Goal: Task Accomplishment & Management: Use online tool/utility

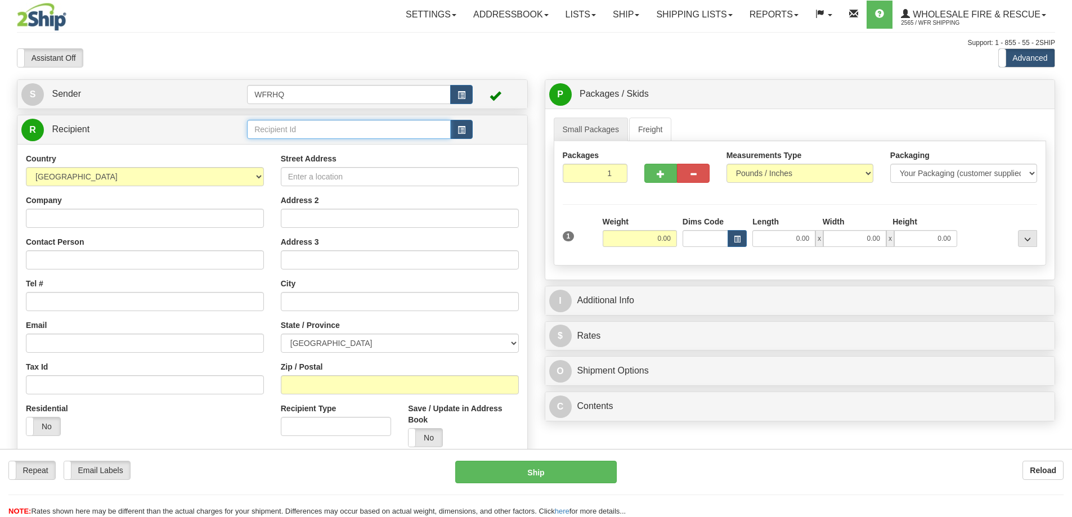
click at [330, 133] on input "text" at bounding box center [349, 129] width 204 height 19
type input "BRAY308C"
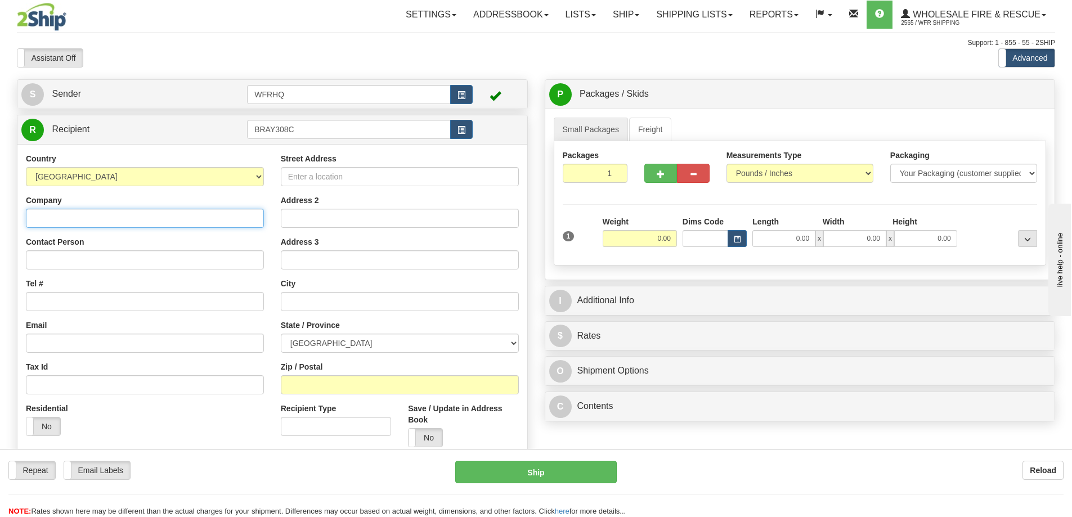
drag, startPoint x: 125, startPoint y: 222, endPoint x: 107, endPoint y: 225, distance: 18.2
click at [125, 222] on div "Country AFGHANISTAN ALAND ISLANDS ALBANIA ALGERIA AMERICAN SAMOA ANDORRA ANGOLA…" at bounding box center [272, 304] width 510 height 320
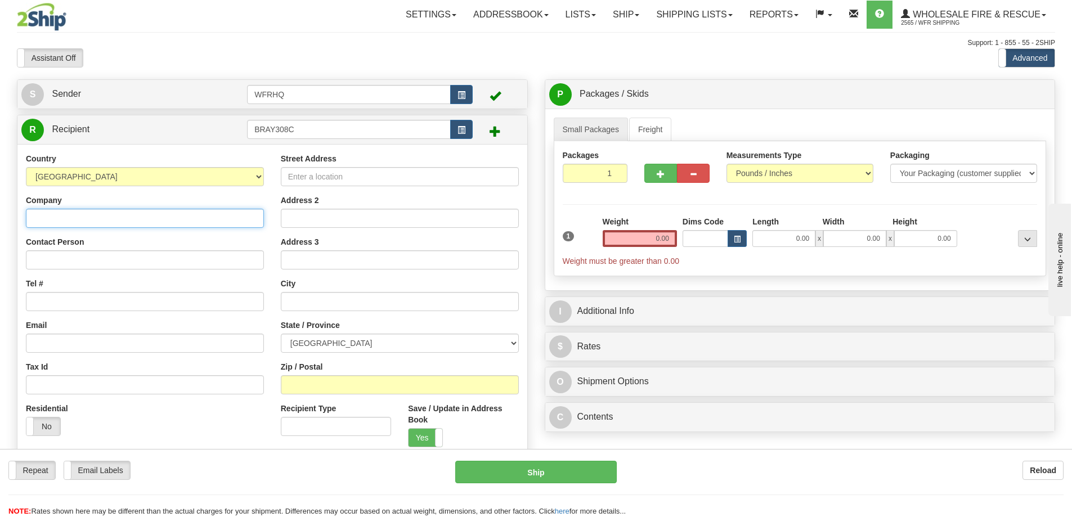
click at [89, 219] on input "Company" at bounding box center [145, 218] width 238 height 19
paste input "Tony Janisch - Louis W. Bray Construction Limited"
type input "Louis W. Bray Construction Limited"
paste input "Tony Janisch -"
type input "Tony Janisch"
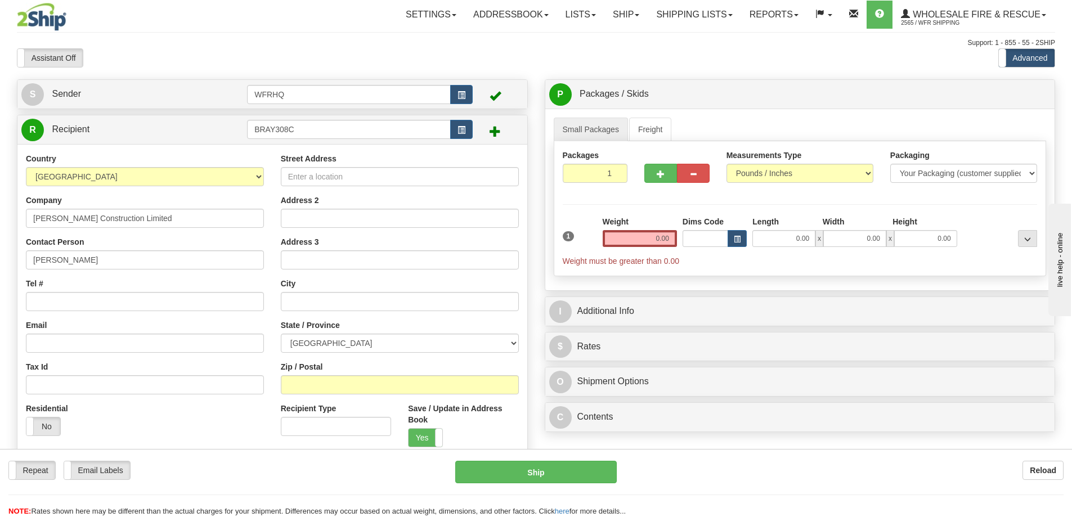
click at [53, 294] on div "Tel #" at bounding box center [145, 294] width 238 height 33
click at [53, 294] on input "Tel #" at bounding box center [145, 301] width 238 height 19
paste input "613-581-4993"
type input "613-581-4993"
click at [62, 340] on input "Email" at bounding box center [145, 343] width 238 height 19
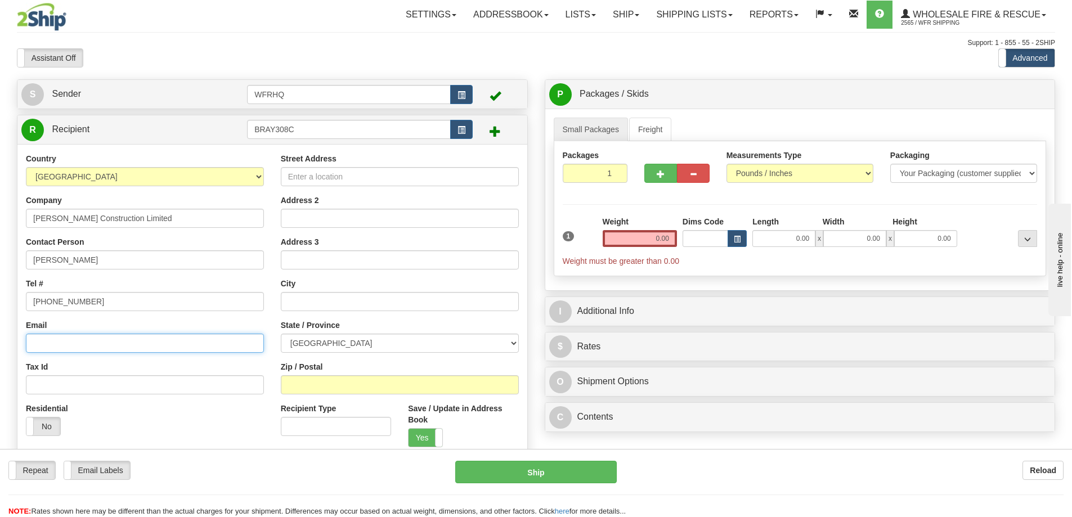
paste input "t.janisch@lwbray.com"
type input "t.janisch@lwbray.com"
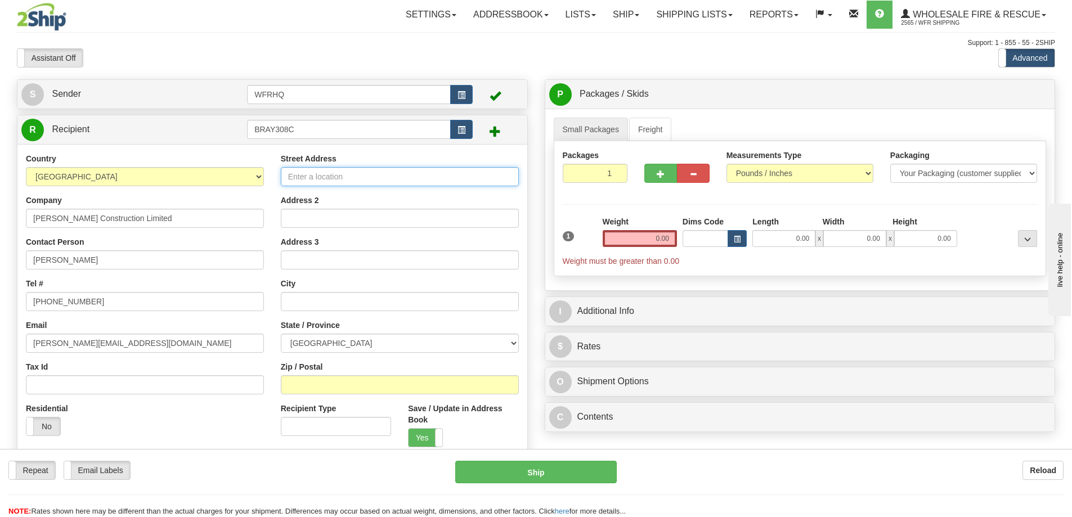
click at [338, 173] on input "Street Address" at bounding box center [400, 176] width 238 height 19
type input "308 Corduroy Road"
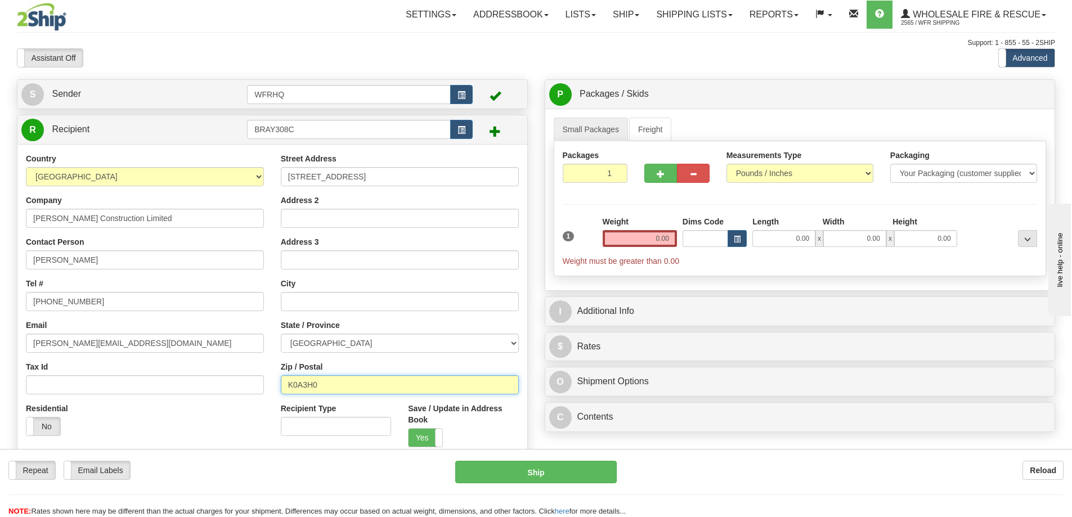
type input "K0A3H0"
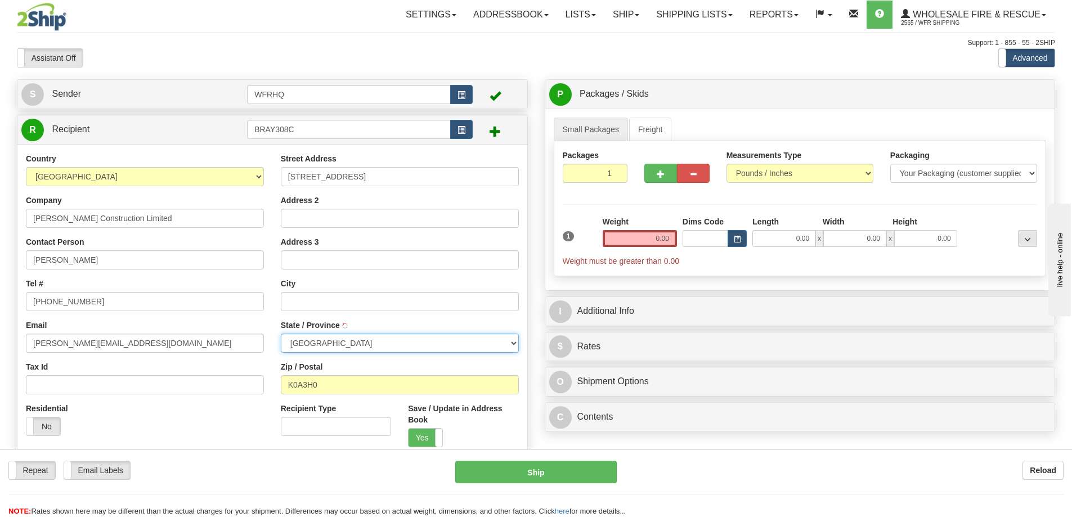
type input "VARS"
select select "ON"
click at [658, 241] on input "0.00" at bounding box center [640, 238] width 74 height 17
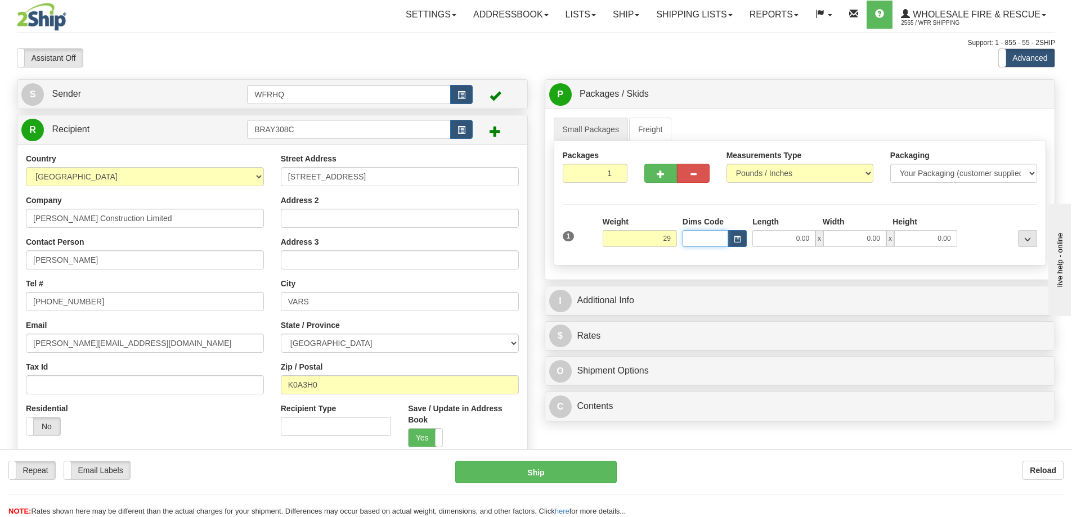
type input "29.00"
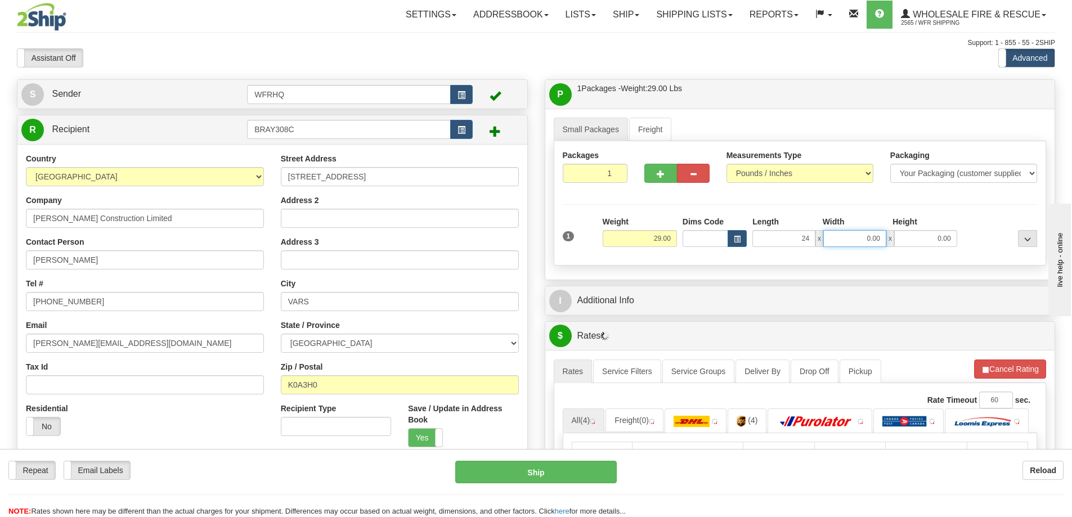
type input "24.00"
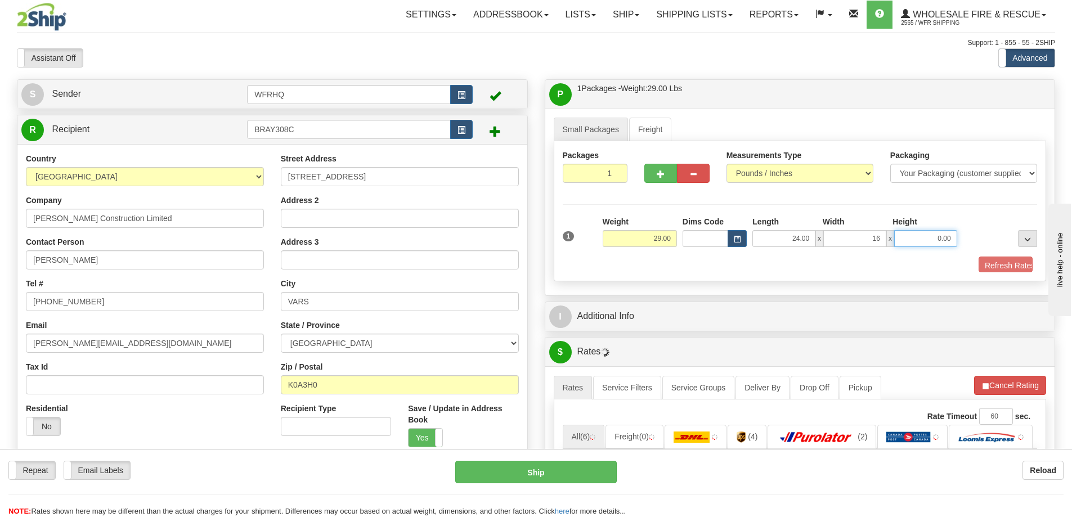
type input "16.00"
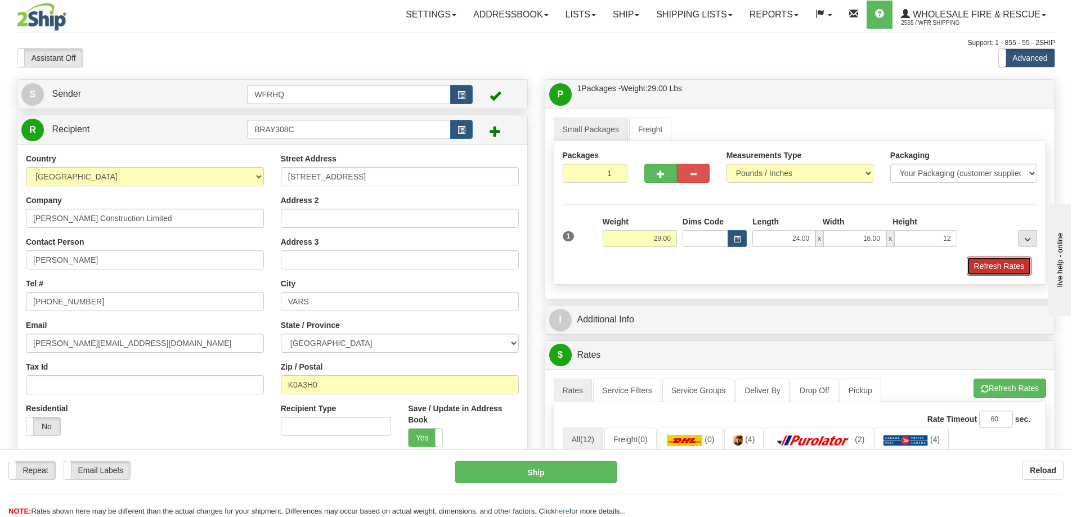
type input "12.00"
click at [983, 272] on button "Refresh Rates" at bounding box center [999, 266] width 65 height 19
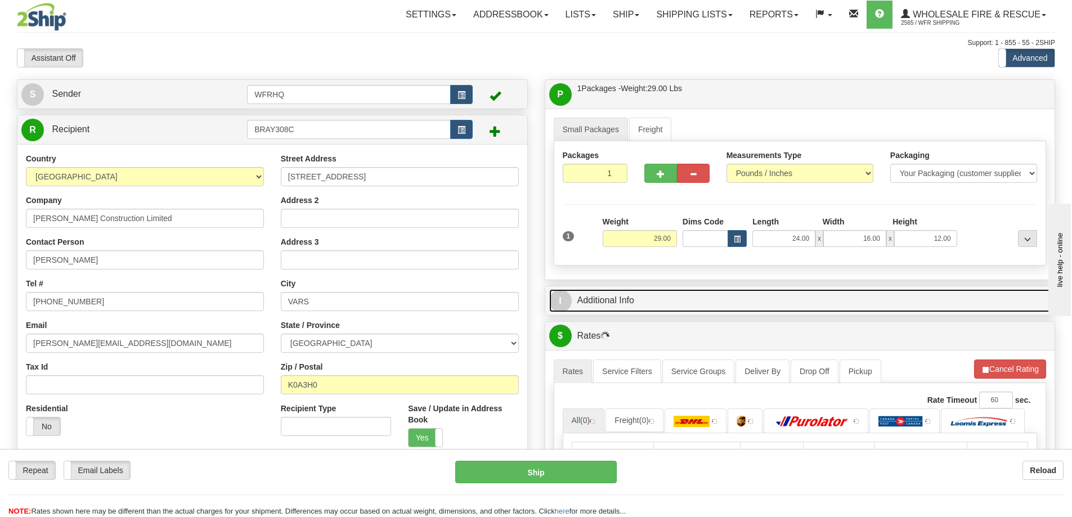
click at [753, 291] on link "I Additional Info" at bounding box center [800, 300] width 502 height 23
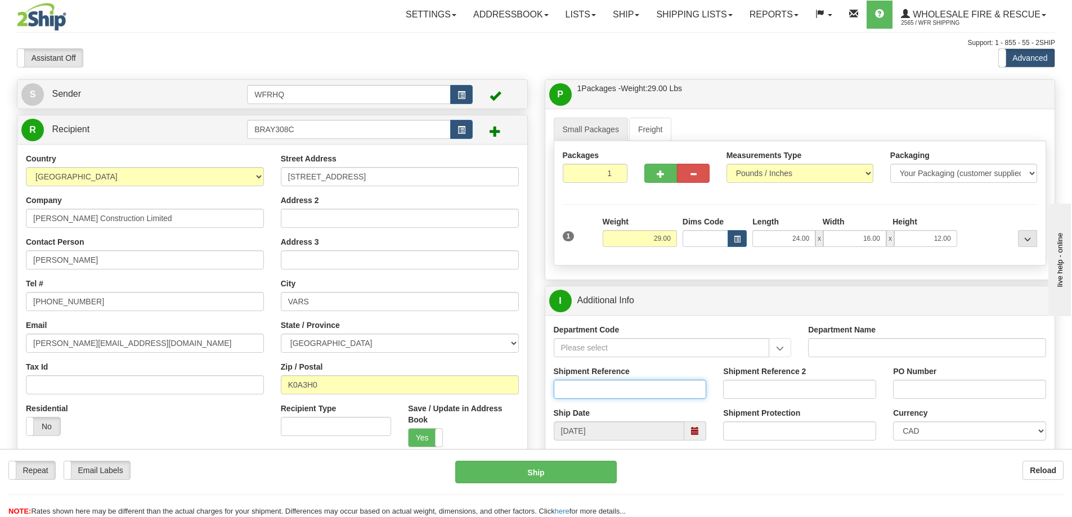
click at [610, 393] on input "Shipment Reference" at bounding box center [630, 389] width 153 height 19
type input "S45741-30182"
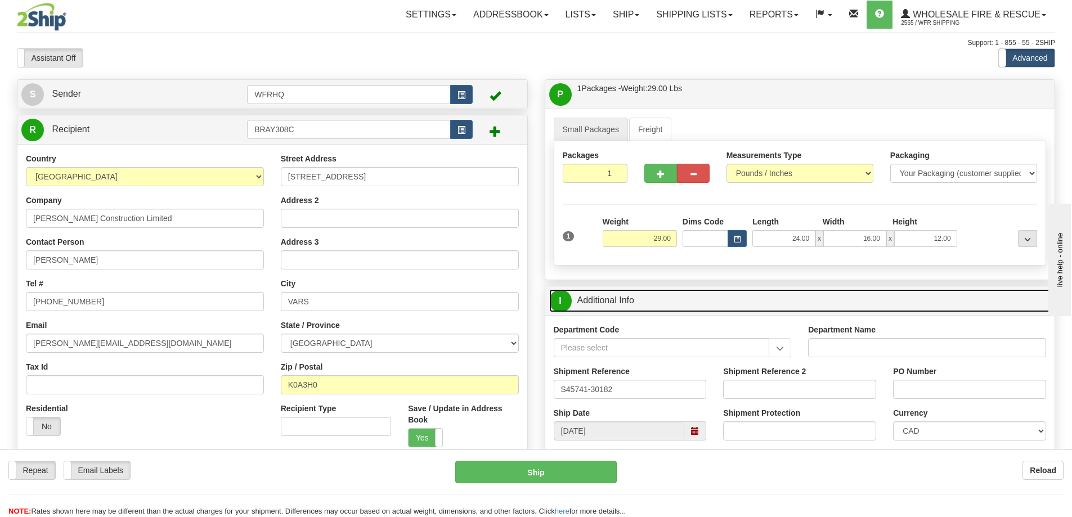
click at [667, 308] on link "I Additional Info" at bounding box center [800, 300] width 502 height 23
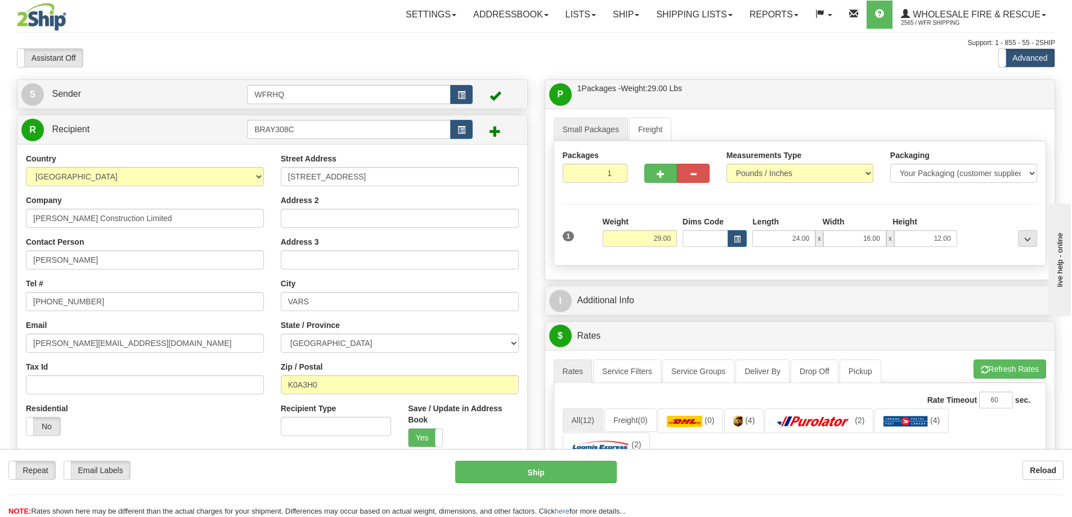
click at [751, 77] on div "Toggle navigation Settings Shipping Preferences Fields Preferences New" at bounding box center [536, 448] width 1072 height 896
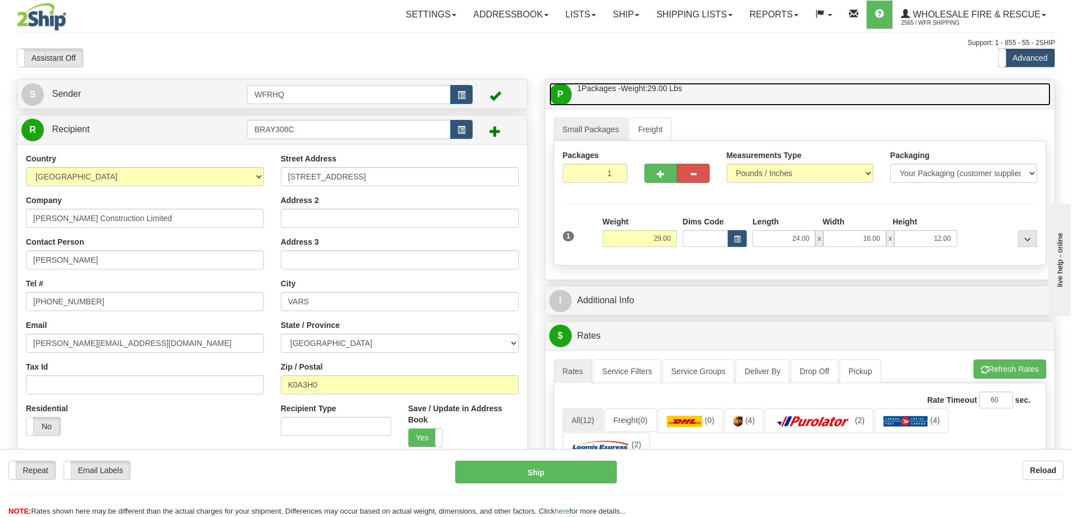
click at [745, 89] on link "P Packages / Skids 1 Packages - Weight: 29.00 Lbs 1 Skids - Weight: NaN Lbs" at bounding box center [800, 94] width 502 height 23
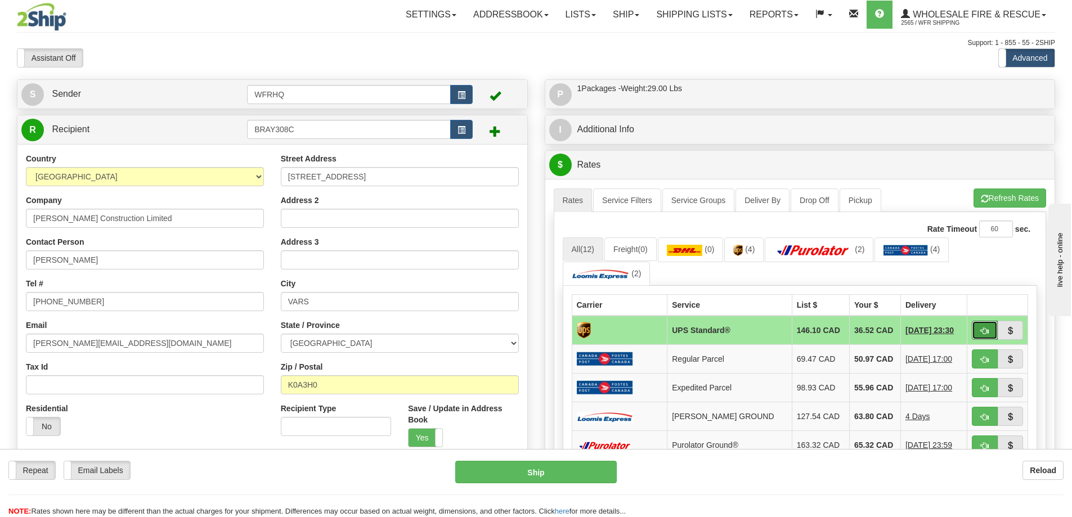
click at [980, 328] on button "button" at bounding box center [985, 330] width 26 height 19
type input "11"
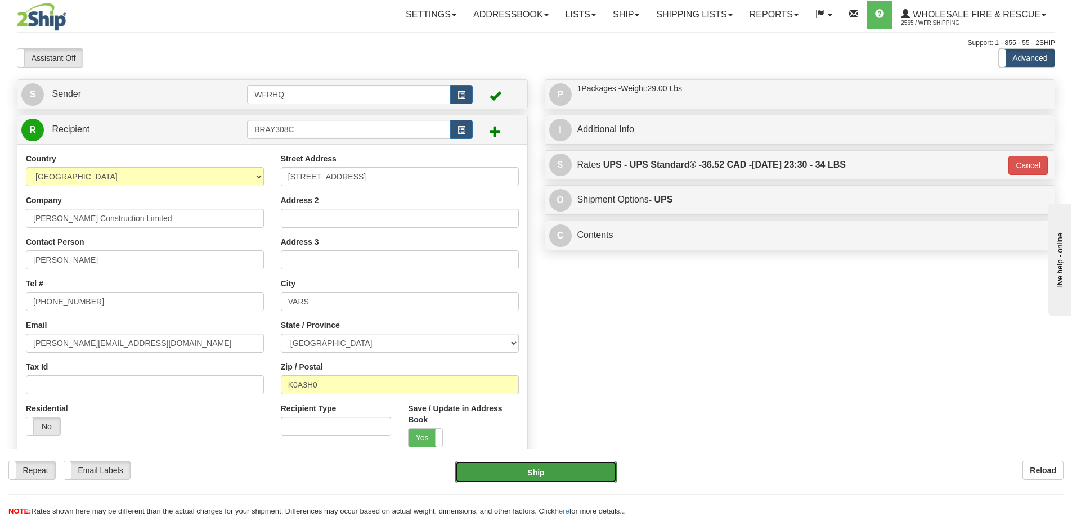
click at [573, 474] on button "Ship" at bounding box center [536, 472] width 162 height 23
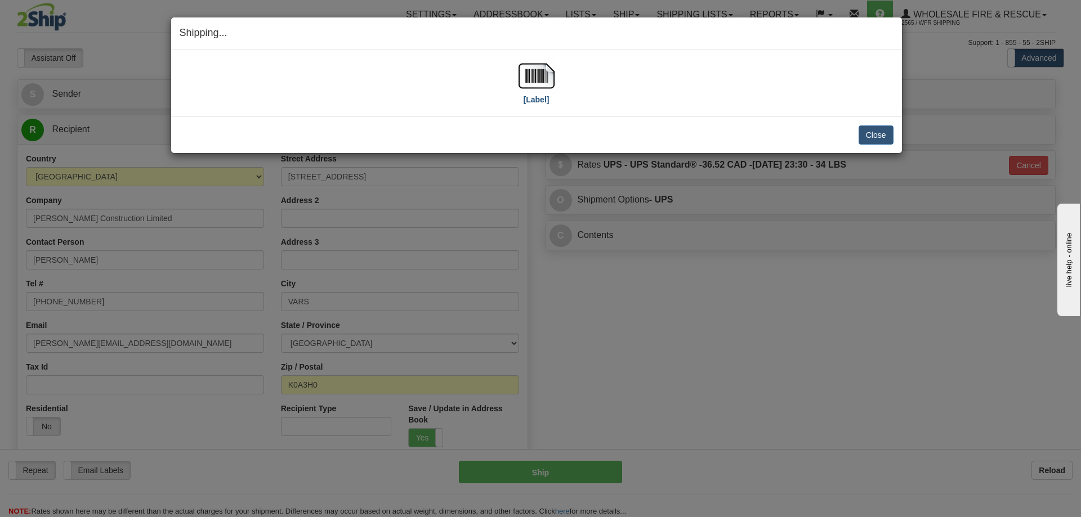
click at [530, 55] on div "[Label] IMPORTANT NOTICE Embassy / Consulate / Government Building / Hospital C…" at bounding box center [536, 83] width 731 height 67
click at [536, 72] on img at bounding box center [536, 76] width 36 height 36
click at [889, 139] on button "Close" at bounding box center [875, 135] width 35 height 19
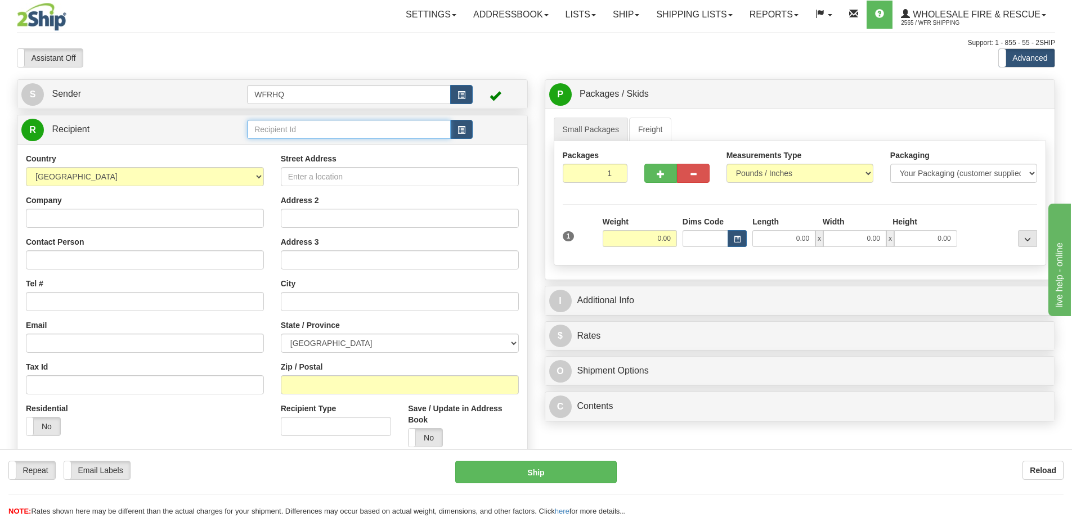
click at [340, 123] on input "text" at bounding box center [349, 129] width 204 height 19
type input "WHIT5205"
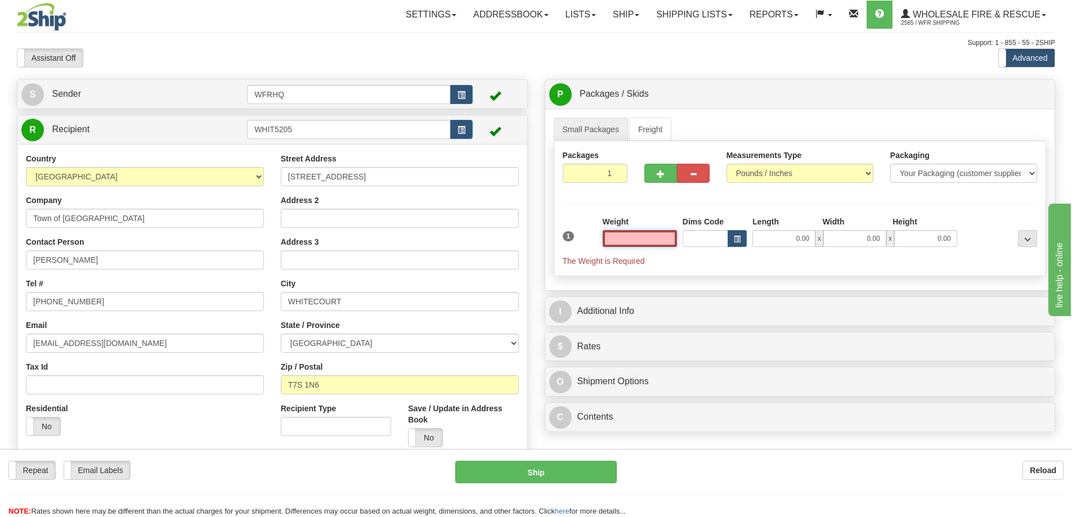
click at [653, 239] on input "text" at bounding box center [640, 238] width 74 height 17
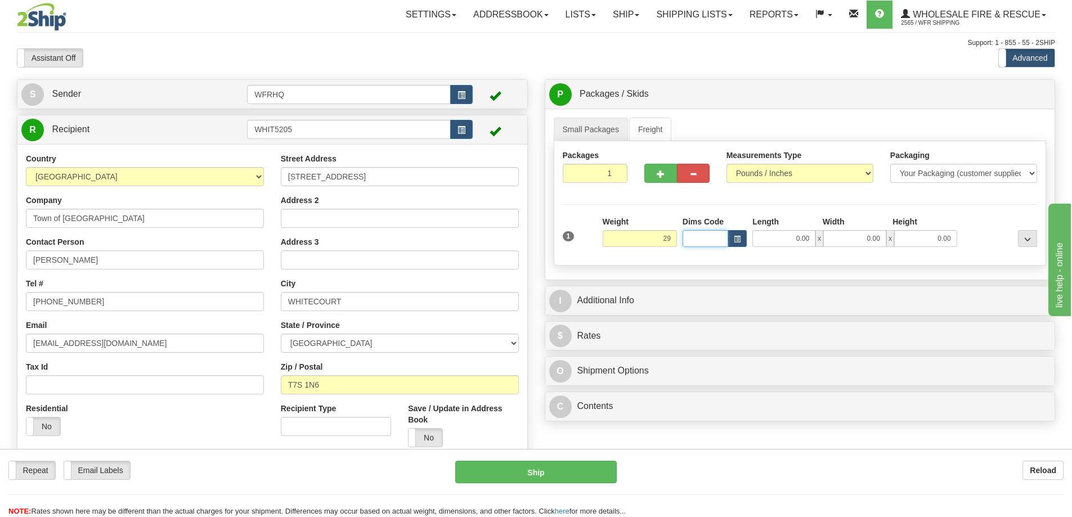
type input "29.00"
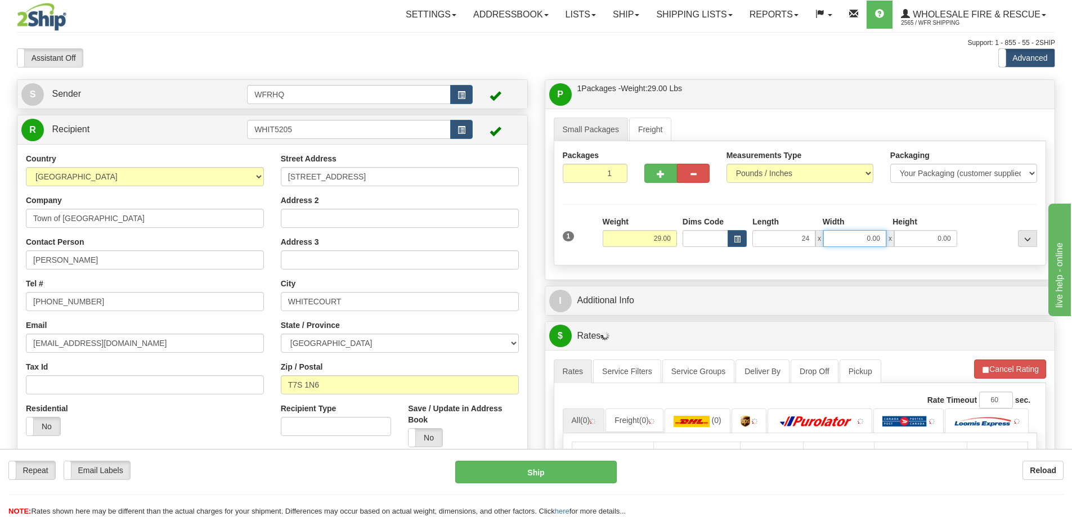
type input "24.00"
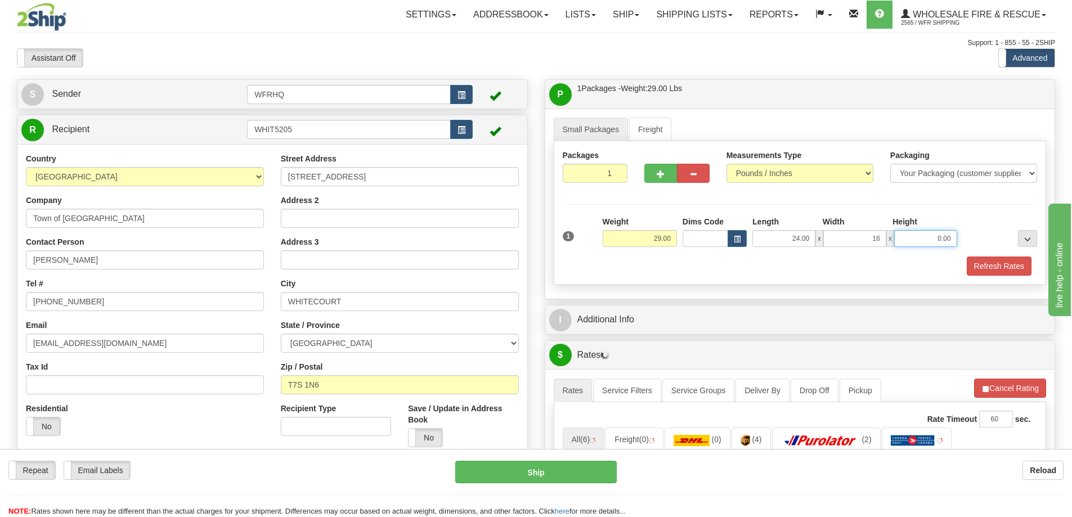
type input "16.00"
type input "12.00"
click at [1003, 266] on button "Refresh Rates" at bounding box center [999, 266] width 65 height 19
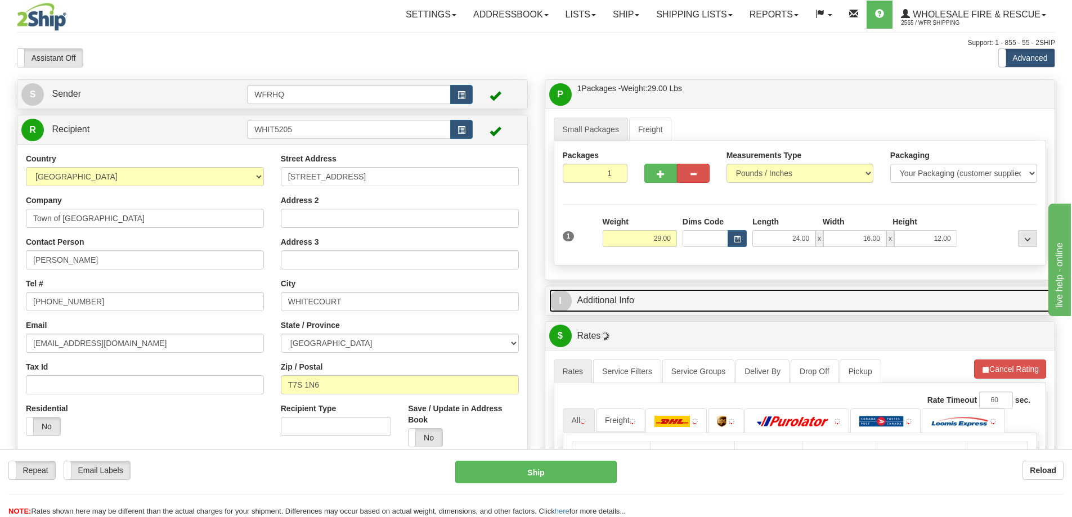
click at [848, 303] on link "I Additional Info" at bounding box center [800, 300] width 502 height 23
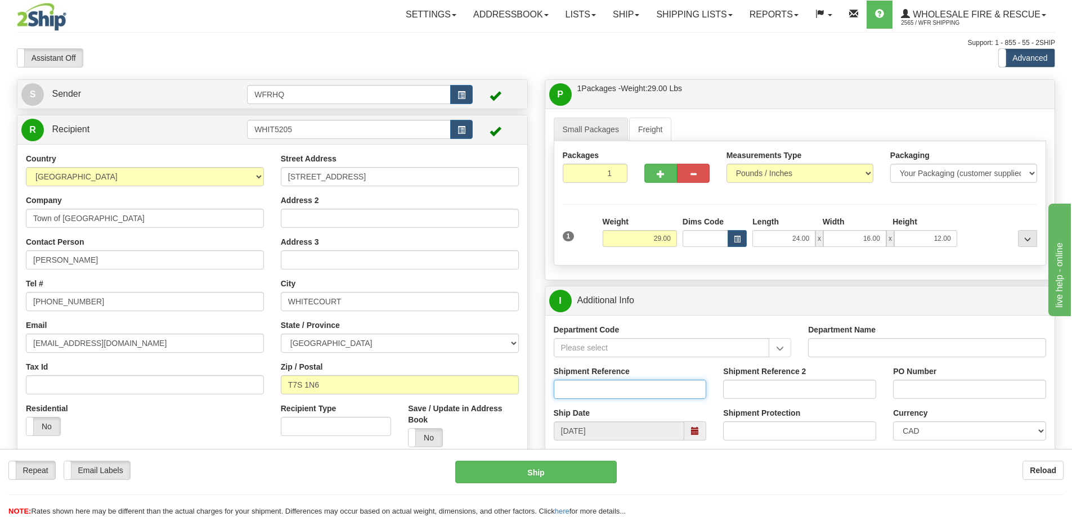
click at [610, 390] on input "Shipment Reference" at bounding box center [630, 389] width 153 height 19
type input "S40162-30062"
type input "66521"
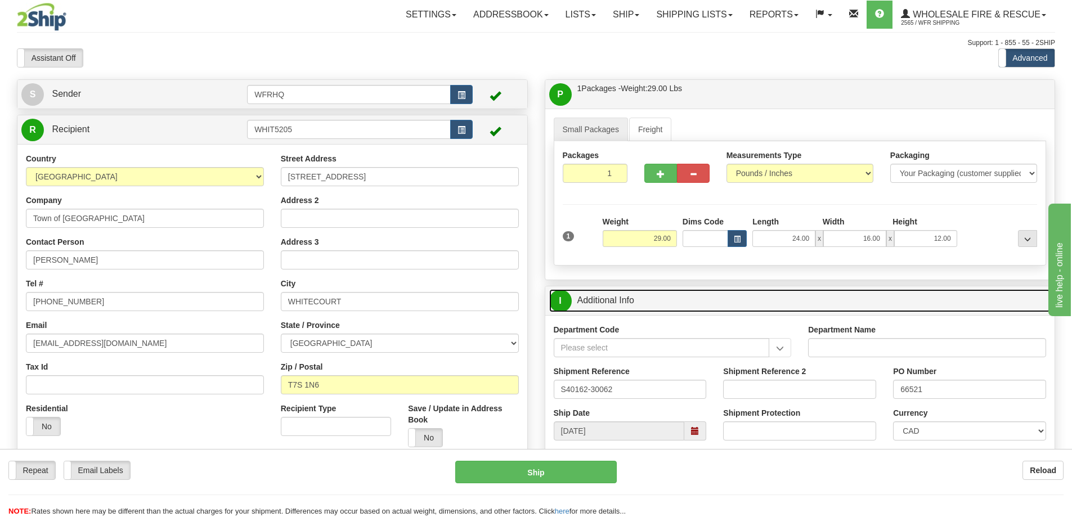
click at [634, 300] on link "I Additional Info" at bounding box center [800, 300] width 502 height 23
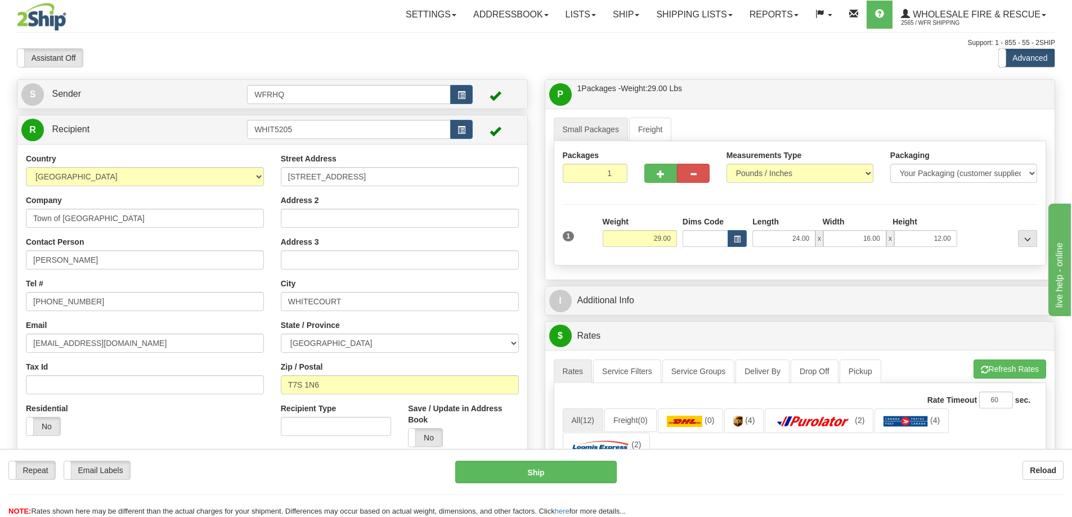
click at [738, 107] on div "P Packages / Skids 1 Packages - Weight: 29.00 Lbs 1 Skids - Weight: NaN Lbs Shi…" at bounding box center [800, 94] width 510 height 29
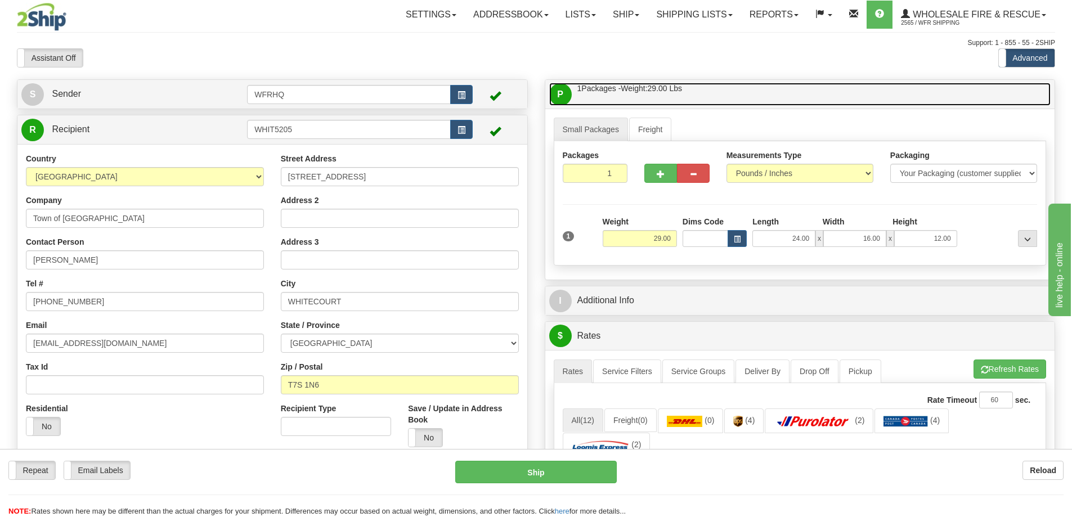
click at [743, 96] on link "P Packages / Skids 1 Packages - Weight: 29.00 Lbs 1 Skids - Weight: NaN Lbs" at bounding box center [800, 94] width 502 height 23
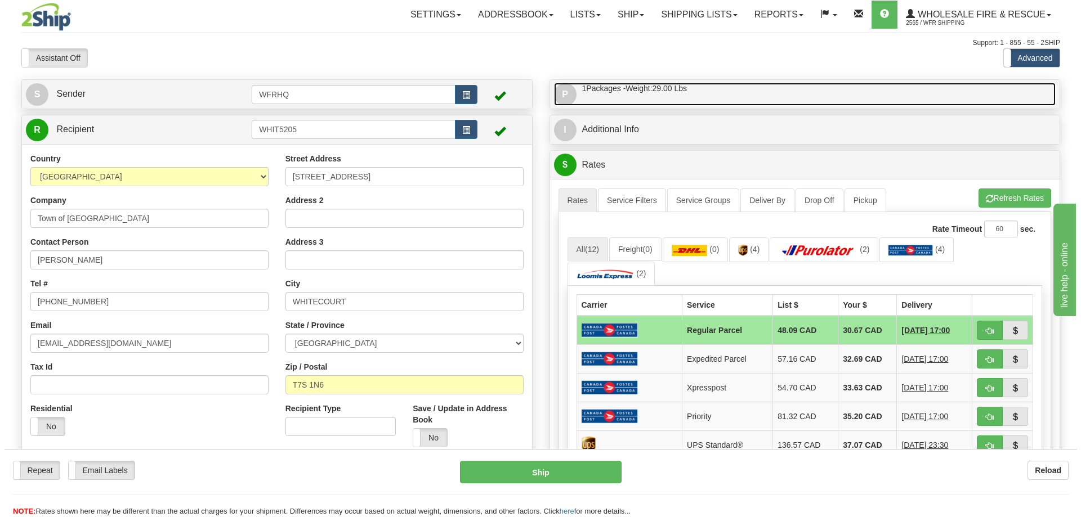
scroll to position [56, 0]
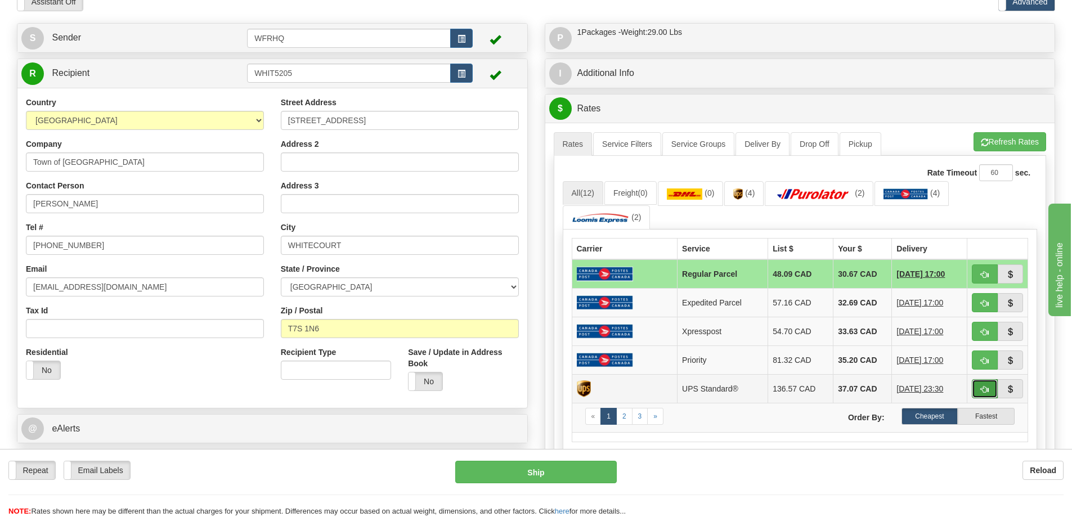
click at [984, 384] on button "button" at bounding box center [985, 388] width 26 height 19
type input "11"
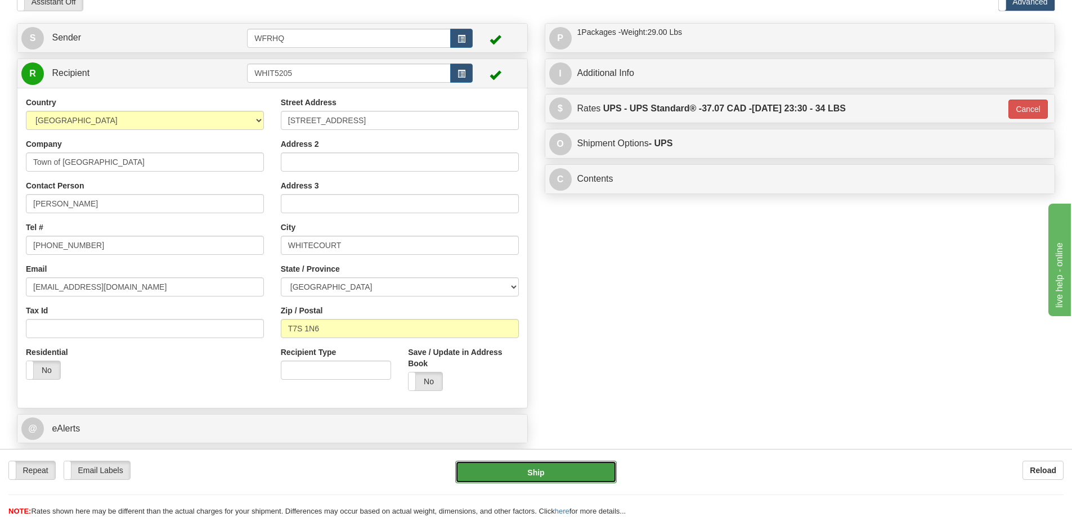
click at [573, 482] on button "Ship" at bounding box center [536, 472] width 162 height 23
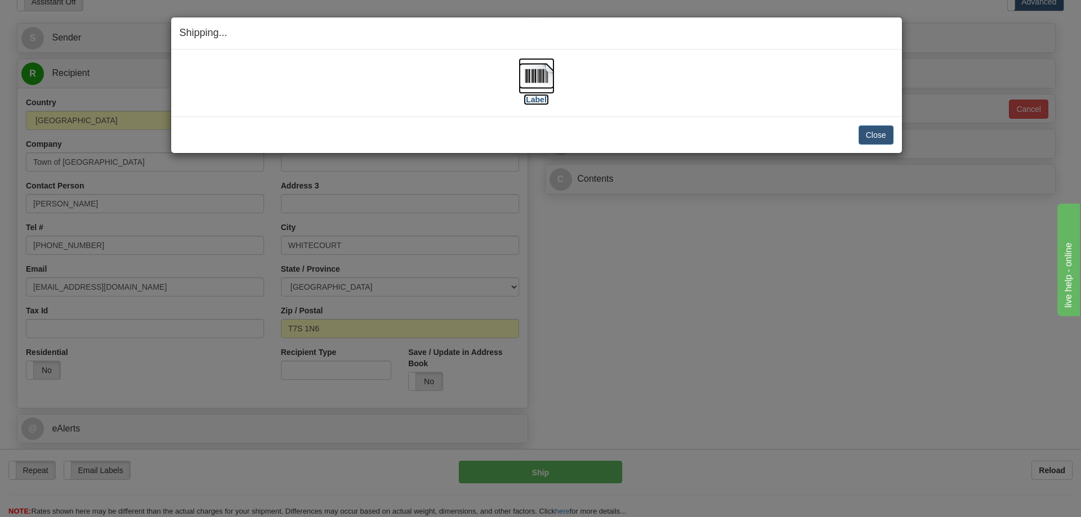
click at [536, 82] on img at bounding box center [536, 76] width 36 height 36
